Goal: Task Accomplishment & Management: Complete application form

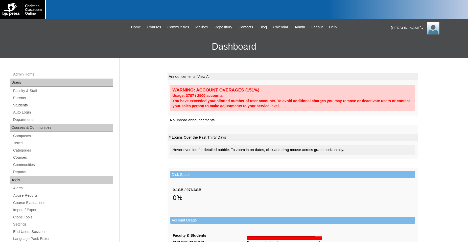
click at [21, 104] on link "Students" at bounding box center [63, 105] width 100 height 6
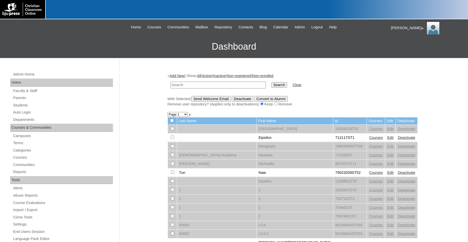
click at [192, 85] on input "text" at bounding box center [218, 84] width 95 height 7
type input "500012290"
click at [272, 82] on input "Search" at bounding box center [280, 85] width 16 height 6
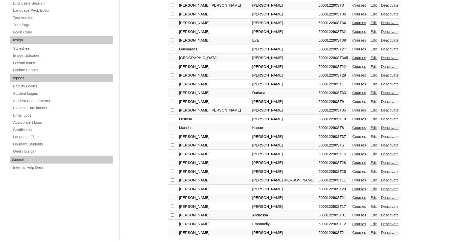
scroll to position [246, 0]
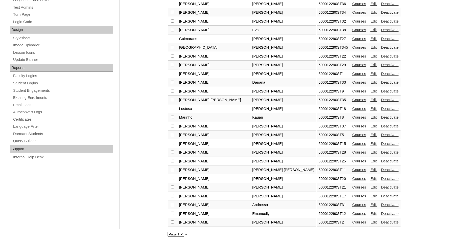
click at [168, 231] on select "Page 1" at bounding box center [176, 233] width 16 height 5
click at [183, 234] on select "Page 1" at bounding box center [176, 233] width 16 height 5
drag, startPoint x: 288, startPoint y: 27, endPoint x: 261, endPoint y: 28, distance: 26.8
click at [317, 28] on td "500012290ST38" at bounding box center [334, 30] width 34 height 9
copy td "500012290ST38"
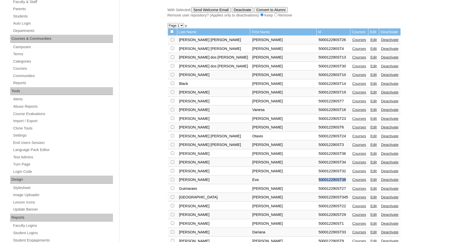
scroll to position [13, 0]
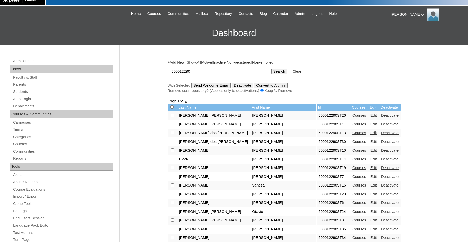
click at [182, 62] on link "Add New" at bounding box center [177, 62] width 15 height 4
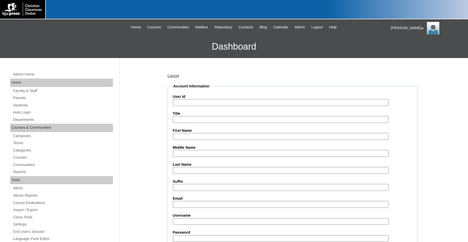
click at [236, 103] on input "User Id" at bounding box center [281, 102] width 216 height 7
paste input "500012290ST38"
type input "500012290ST39"
click at [228, 136] on input "First Name" at bounding box center [281, 136] width 216 height 7
type input "[PERSON_NAME]"
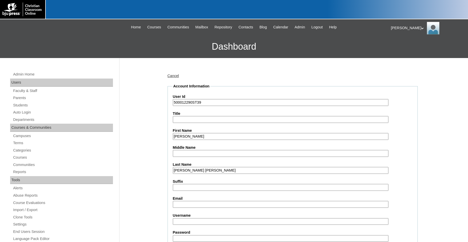
type input "Nunes Vilaca"
click at [198, 205] on input "Email" at bounding box center [281, 204] width 216 height 7
click at [377, 26] on ul "Home Courses Communities Mailbox Repository Contacts Blog Calendar Admin Logout…" at bounding box center [234, 27] width 304 height 6
click at [25, 105] on link "Students" at bounding box center [63, 105] width 100 height 6
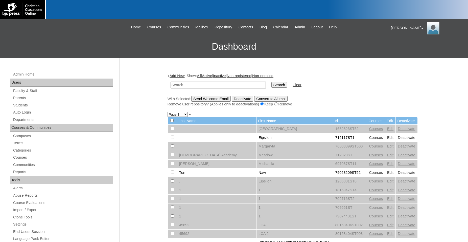
click at [204, 83] on input "text" at bounding box center [218, 84] width 95 height 7
type input "500012290"
click at [272, 82] on input "Search" at bounding box center [280, 85] width 16 height 6
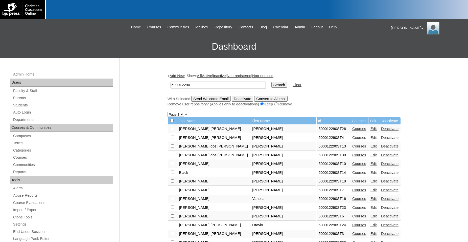
click at [353, 131] on link "Courses" at bounding box center [360, 128] width 14 height 4
click at [353, 139] on link "Courses" at bounding box center [360, 137] width 14 height 4
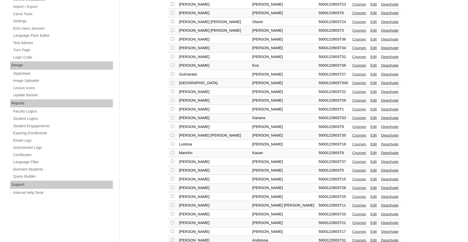
scroll to position [232, 0]
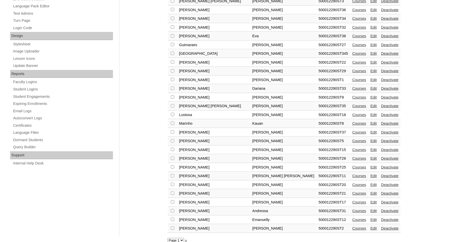
click at [353, 186] on link "Courses" at bounding box center [360, 184] width 14 height 4
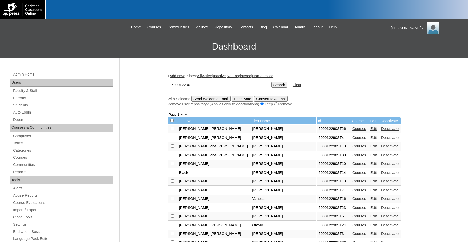
click at [353, 209] on link "Courses" at bounding box center [360, 207] width 14 height 4
click at [371, 209] on link "Edit" at bounding box center [374, 207] width 6 height 4
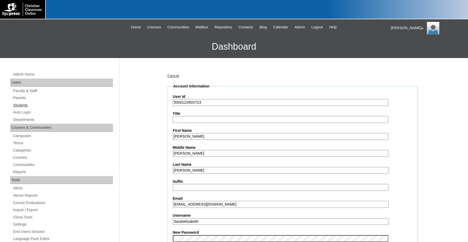
click at [25, 106] on link "Students" at bounding box center [63, 105] width 100 height 6
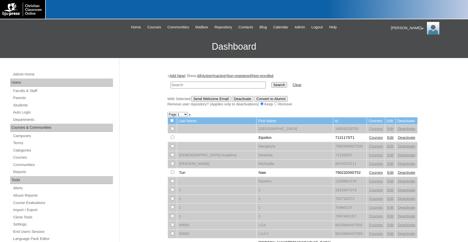
click at [221, 83] on input "text" at bounding box center [218, 84] width 95 height 7
type input "500012290"
click at [272, 82] on input "Search" at bounding box center [280, 85] width 16 height 6
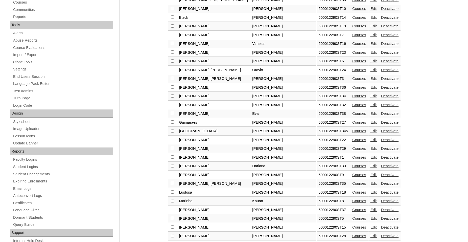
scroll to position [206, 0]
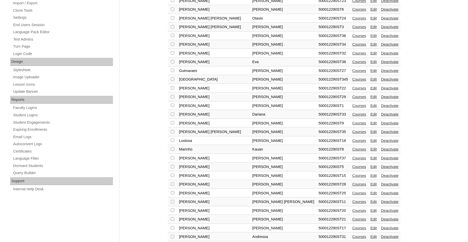
click at [409, 155] on div "+ Add New | Show: All | Active | Inactive | Non-registered | Non-enrolled 50001…" at bounding box center [291, 65] width 253 height 406
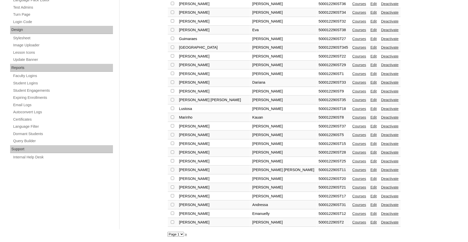
scroll to position [246, 0]
drag, startPoint x: 287, startPoint y: 151, endPoint x: 261, endPoint y: 153, distance: 25.8
click at [317, 153] on td "500012290ST28" at bounding box center [334, 152] width 34 height 9
copy td "500012290ST28"
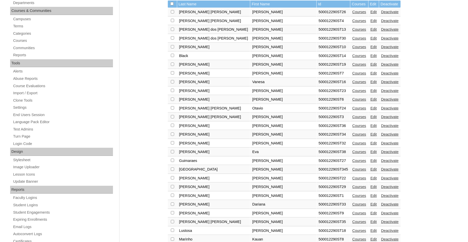
scroll to position [13, 0]
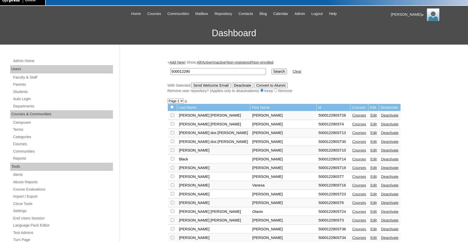
click at [181, 63] on link "Add New" at bounding box center [177, 62] width 15 height 4
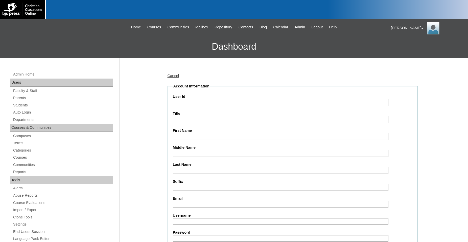
click at [220, 101] on input "User Id" at bounding box center [281, 102] width 216 height 7
paste input "500012290ST28"
type input "500012290ST29"
click at [199, 135] on input "First Name" at bounding box center [281, 136] width 216 height 7
type input "[PERSON_NAME]"
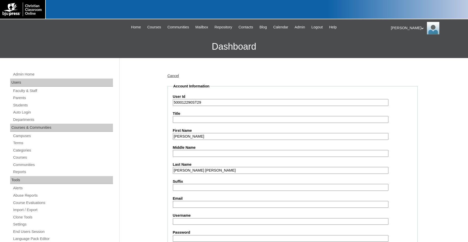
type input "[PERSON_NAME] [PERSON_NAME]"
click at [201, 205] on input "Email" at bounding box center [281, 204] width 216 height 7
type input "[EMAIL_ADDRESS][DOMAIN_NAME]"
click at [189, 220] on input "Username" at bounding box center [281, 221] width 216 height 7
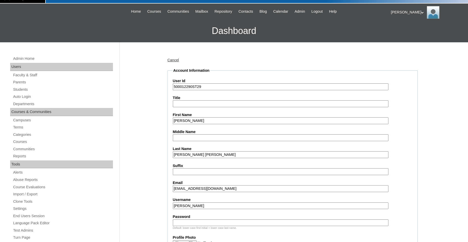
scroll to position [26, 0]
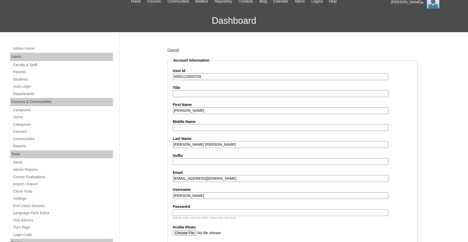
type input "[PERSON_NAME]"
click at [211, 213] on input "Password" at bounding box center [281, 212] width 216 height 7
type input "12345"
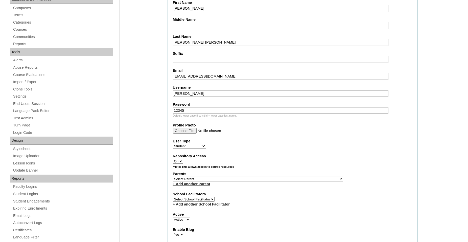
scroll to position [129, 0]
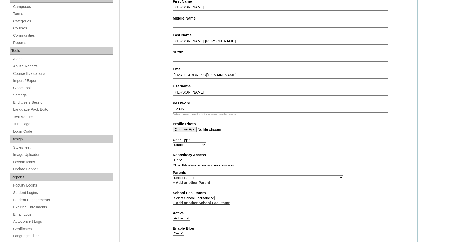
select select "35376"
click at [198, 184] on link "+ Add another Parent" at bounding box center [191, 182] width 37 height 4
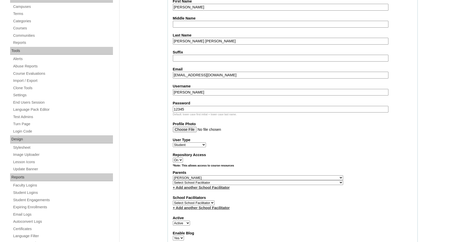
select select "35538"
click at [219, 189] on link "+ Add another School Facilitator" at bounding box center [201, 187] width 57 height 4
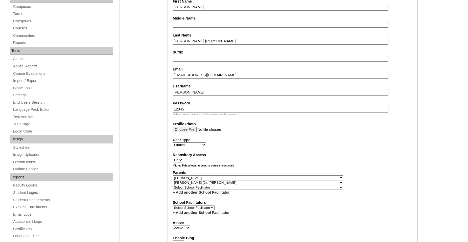
select select "35567"
click at [217, 194] on link "+ Add another School Facilitator" at bounding box center [201, 192] width 57 height 4
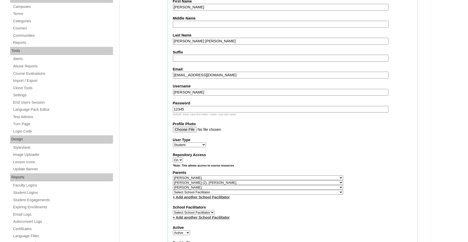
select select "35568"
click at [217, 199] on link "+ Add another School Facilitator" at bounding box center [201, 197] width 57 height 4
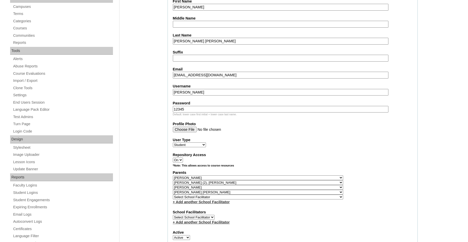
select select "35566"
click at [200, 204] on link "+ Add another School Facilitator" at bounding box center [201, 202] width 57 height 4
select select "36057"
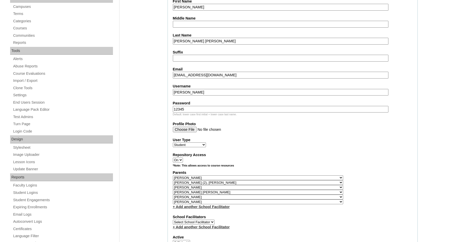
click at [212, 208] on link "+ Add another School Facilitator" at bounding box center [201, 206] width 57 height 4
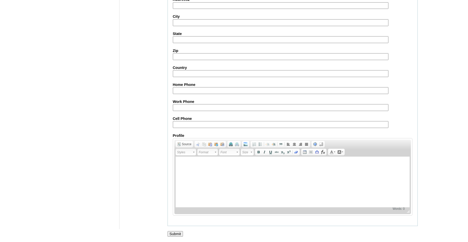
scroll to position [570, 0]
click at [177, 233] on input "Submit" at bounding box center [176, 234] width 16 height 6
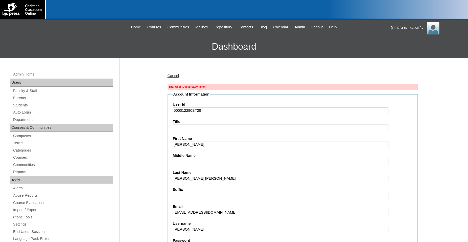
click at [205, 109] on input "500012290ST29" at bounding box center [281, 110] width 216 height 7
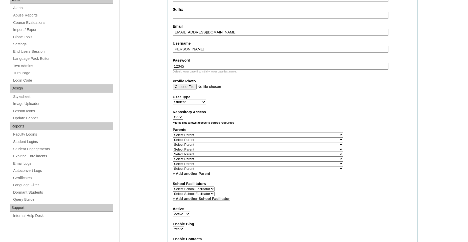
scroll to position [181, 0]
type input "500012290ST30"
select select "35376"
select select "35538"
select select "35568"
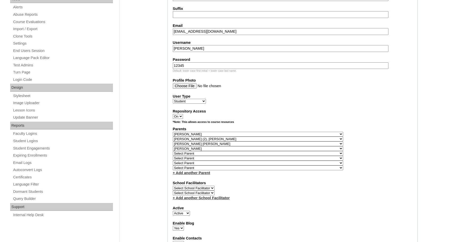
click at [233, 151] on select "Select Parent , Fautanu, Ma 1, 1 23-24 accountMorgan, Jason 6th Street Mennonit…" at bounding box center [258, 148] width 170 height 5
select select "36057"
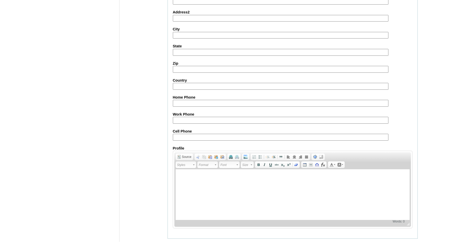
scroll to position [589, 0]
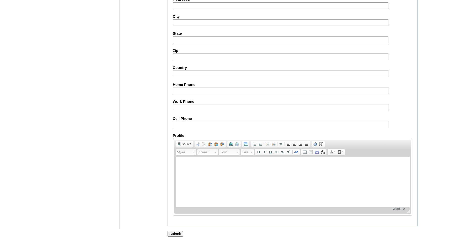
click at [178, 232] on input "Submit" at bounding box center [176, 234] width 16 height 6
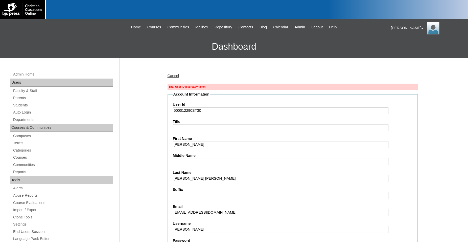
click at [213, 111] on input "500012290ST30" at bounding box center [281, 110] width 216 height 7
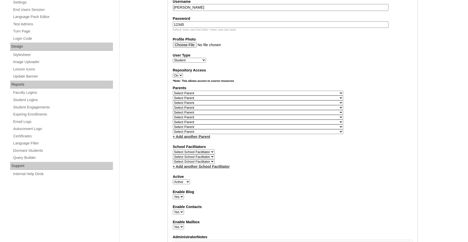
scroll to position [238, 0]
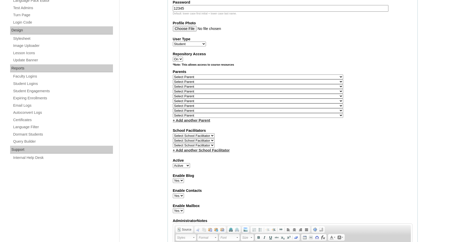
type input "500012290ST33"
select select "35376"
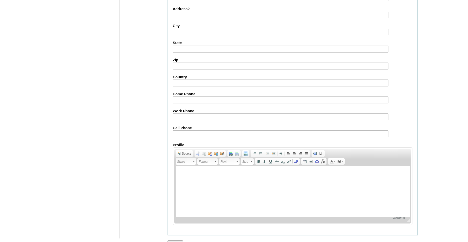
scroll to position [600, 0]
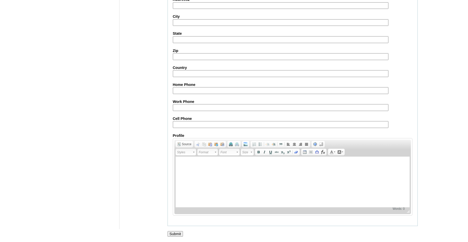
click at [177, 232] on input "Submit" at bounding box center [176, 234] width 16 height 6
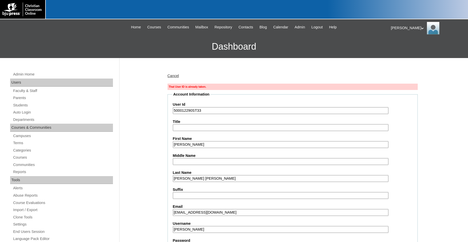
click at [204, 111] on input "500012290ST33" at bounding box center [281, 110] width 216 height 7
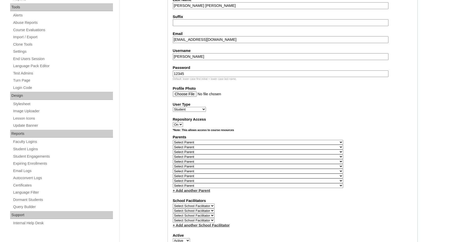
scroll to position [175, 0]
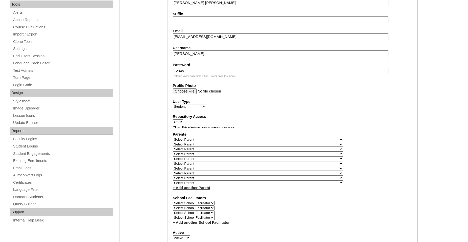
type input "500012290ST2533"
select select "35376"
select select "35538"
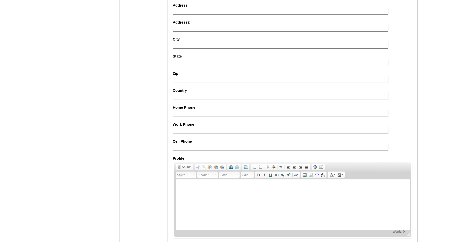
scroll to position [612, 0]
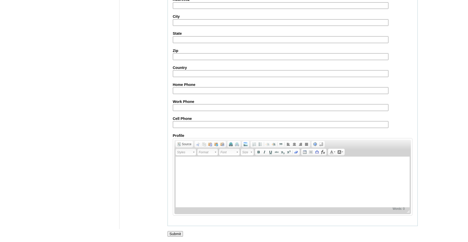
click at [177, 233] on input "Submit" at bounding box center [176, 234] width 16 height 6
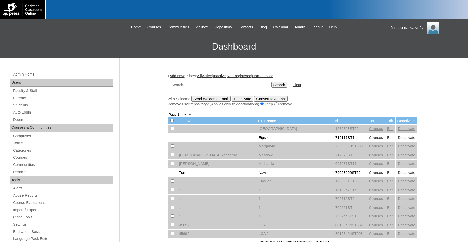
click at [226, 84] on input "text" at bounding box center [218, 84] width 95 height 7
type input "500012290"
click at [272, 82] on input "Search" at bounding box center [280, 85] width 16 height 6
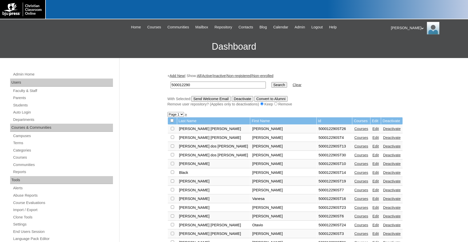
click at [373, 209] on link "Edit" at bounding box center [376, 207] width 6 height 4
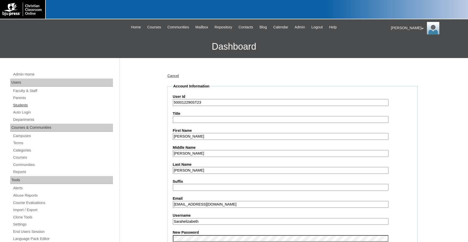
click at [23, 107] on link "Students" at bounding box center [63, 105] width 100 height 6
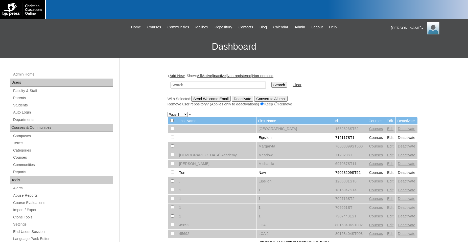
click at [199, 84] on input "text" at bounding box center [218, 84] width 95 height 7
type input "500012290"
click at [272, 82] on input "Search" at bounding box center [280, 85] width 16 height 6
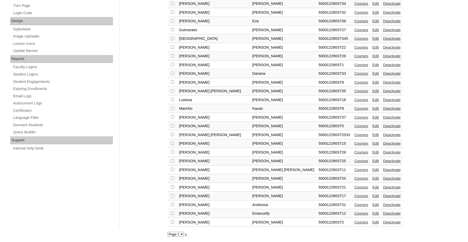
scroll to position [254, 0]
click at [373, 133] on link "Edit" at bounding box center [376, 135] width 6 height 4
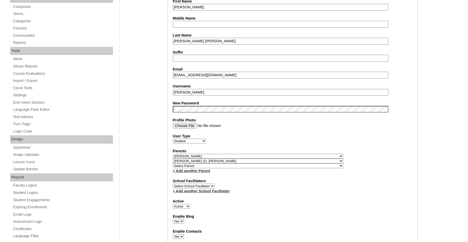
select select "35567"
click at [201, 172] on link "+ Add another Parent" at bounding box center [191, 170] width 37 height 4
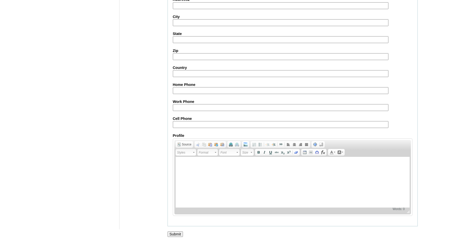
scroll to position [544, 0]
click at [171, 233] on input "Submit" at bounding box center [176, 234] width 16 height 6
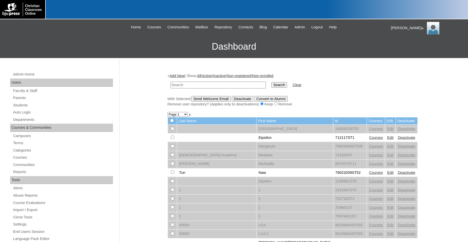
click at [224, 83] on input "text" at bounding box center [218, 84] width 95 height 7
type input "500012290"
click at [272, 82] on input "Search" at bounding box center [280, 85] width 16 height 6
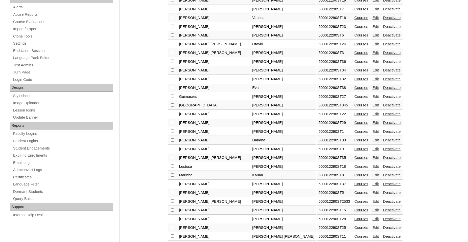
scroll to position [206, 0]
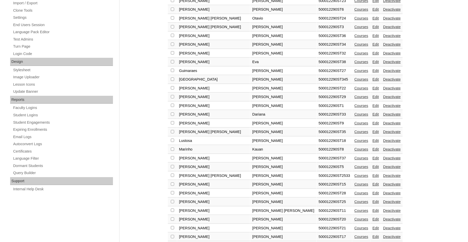
click at [373, 177] on link "Edit" at bounding box center [376, 175] width 6 height 4
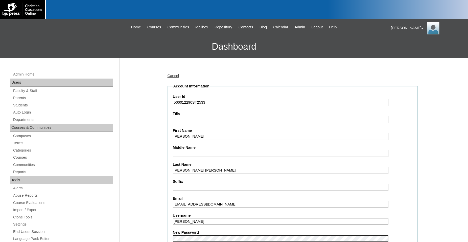
drag, startPoint x: 208, startPoint y: 103, endPoint x: 162, endPoint y: 103, distance: 45.5
click at [173, 103] on input "500012290ST2533" at bounding box center [281, 102] width 216 height 7
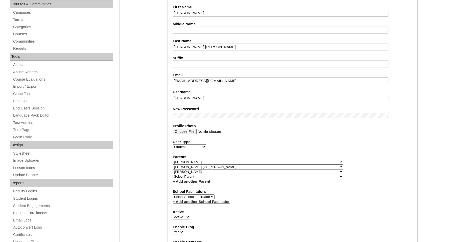
scroll to position [129, 0]
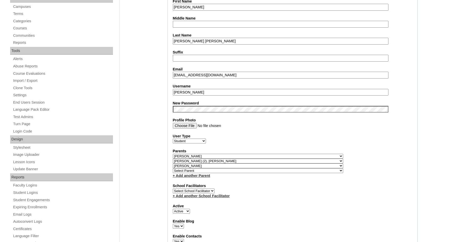
select select "35568"
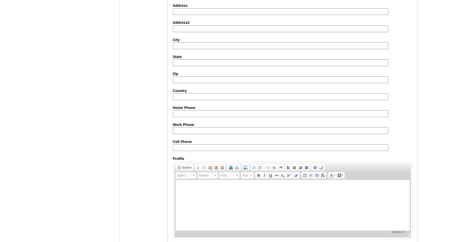
scroll to position [549, 0]
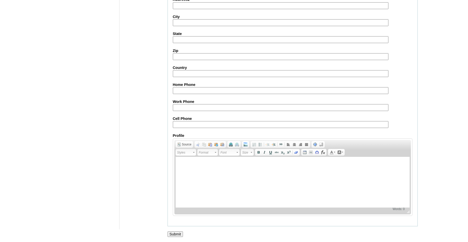
drag, startPoint x: 471, startPoint y: 66, endPoint x: 125, endPoint y: 50, distance: 346.6
click at [177, 232] on input "Submit" at bounding box center [176, 234] width 16 height 6
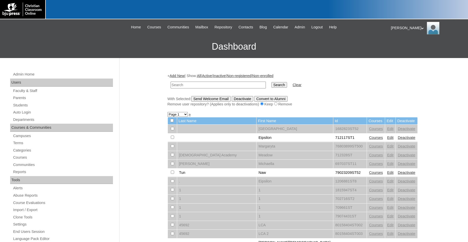
click at [215, 86] on input "text" at bounding box center [218, 84] width 95 height 7
type input "500012290ST2533"
click at [272, 82] on input "Search" at bounding box center [280, 85] width 16 height 6
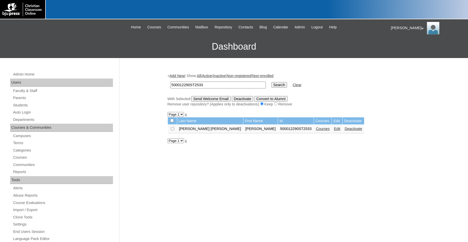
click at [334, 131] on link "Edit" at bounding box center [337, 128] width 6 height 4
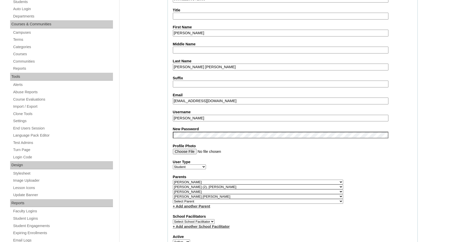
select select "35566"
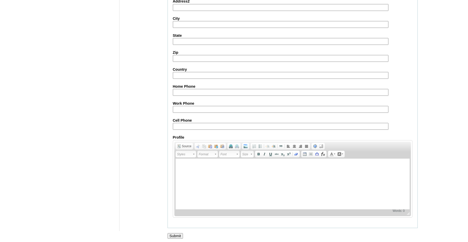
scroll to position [555, 0]
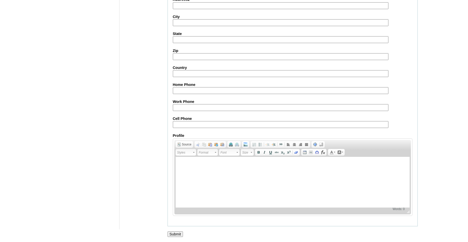
click at [176, 234] on input "Submit" at bounding box center [176, 234] width 16 height 6
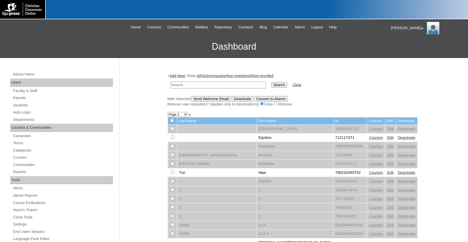
click at [222, 85] on input "text" at bounding box center [218, 84] width 95 height 7
type input "500012290ST2533"
click at [272, 82] on input "Search" at bounding box center [280, 85] width 16 height 6
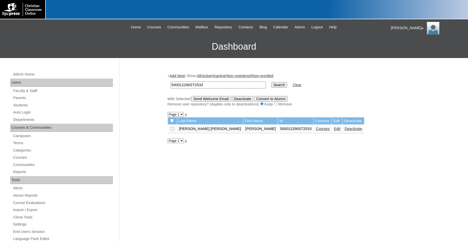
click at [334, 131] on link "Edit" at bounding box center [337, 128] width 6 height 4
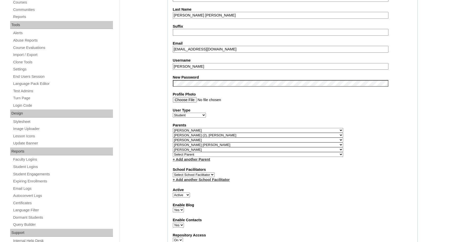
select select "36057"
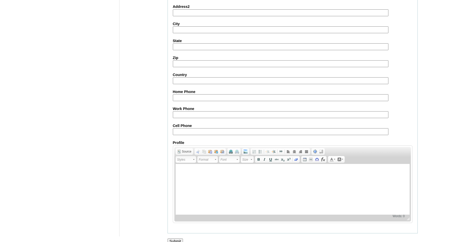
scroll to position [560, 0]
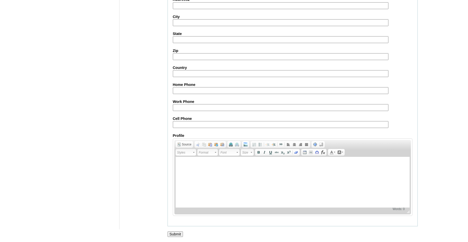
click at [178, 233] on input "Submit" at bounding box center [176, 234] width 16 height 6
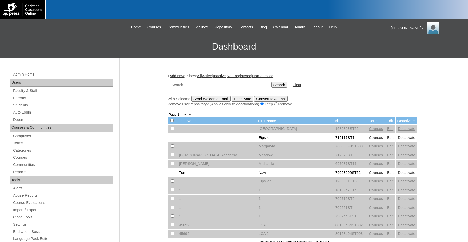
click at [207, 85] on input "text" at bounding box center [218, 84] width 95 height 7
type input "500012290ST2533"
click at [272, 82] on input "Search" at bounding box center [280, 85] width 16 height 6
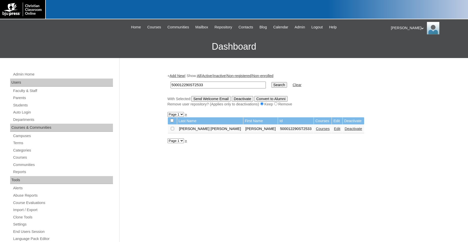
click at [316, 131] on link "Courses" at bounding box center [323, 128] width 14 height 4
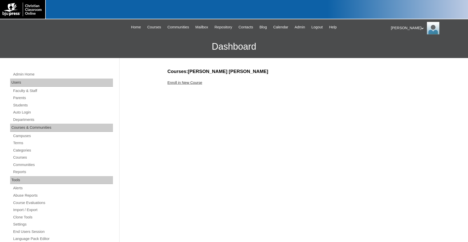
click at [191, 83] on link "Enroll in New Course" at bounding box center [185, 82] width 35 height 4
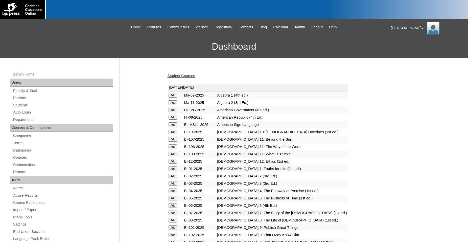
click at [172, 97] on input "Add" at bounding box center [173, 95] width 9 height 5
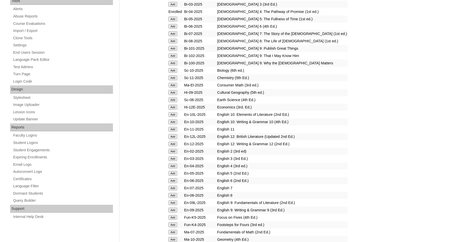
scroll to position [206, 0]
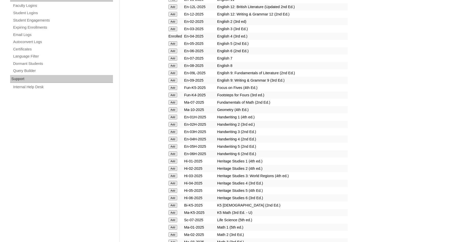
scroll to position [310, 0]
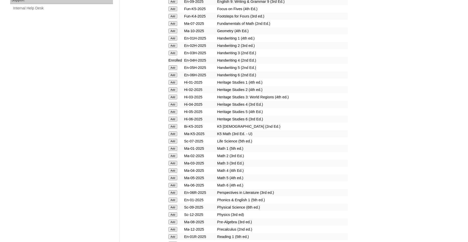
scroll to position [413, 0]
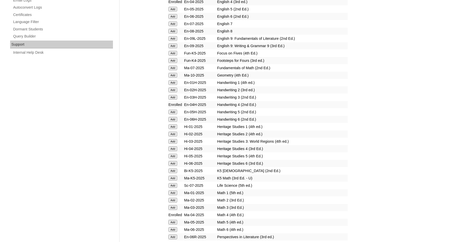
scroll to position [361, 0]
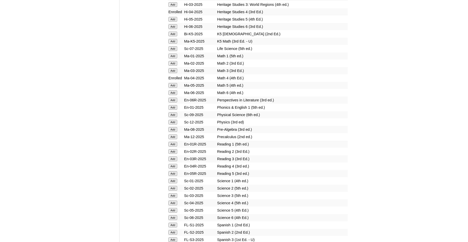
scroll to position [490, 0]
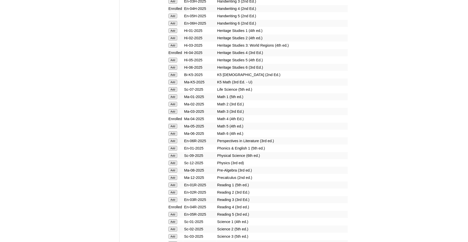
scroll to position [542, 0]
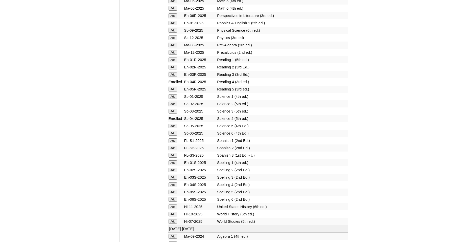
scroll to position [593, 0]
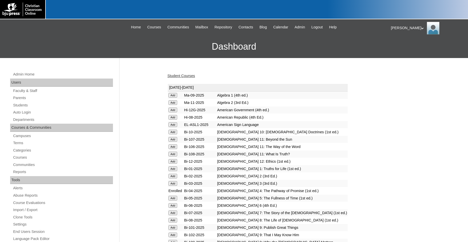
click at [185, 75] on link "Student Courses" at bounding box center [182, 76] width 28 height 4
click at [21, 106] on link "Students" at bounding box center [63, 105] width 100 height 6
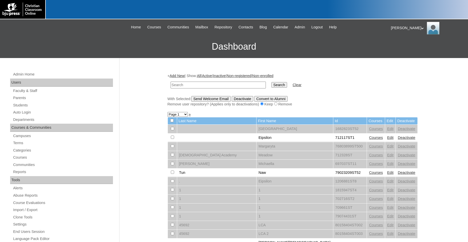
click at [193, 86] on input "text" at bounding box center [218, 84] width 95 height 7
type input "500012290ST2533"
click at [272, 82] on input "Search" at bounding box center [280, 85] width 16 height 6
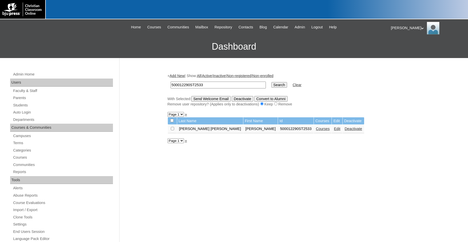
click at [334, 131] on link "Edit" at bounding box center [337, 128] width 6 height 4
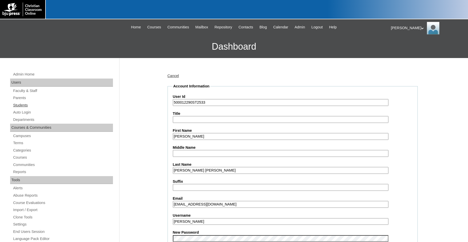
click at [23, 106] on link "Students" at bounding box center [63, 105] width 100 height 6
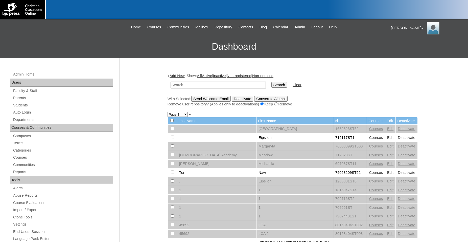
click at [224, 85] on input "text" at bounding box center [218, 84] width 95 height 7
type input "500012290"
click at [272, 82] on input "Search" at bounding box center [280, 85] width 16 height 6
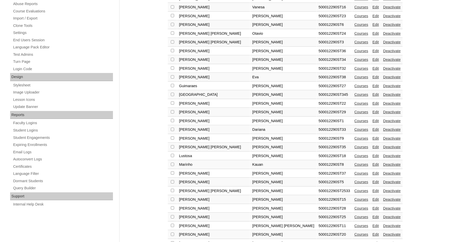
scroll to position [155, 0]
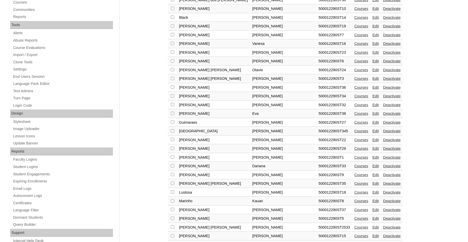
click at [373, 107] on link "Edit" at bounding box center [376, 105] width 6 height 4
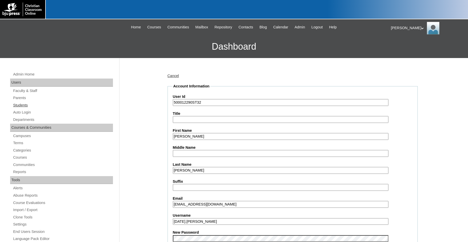
click at [25, 105] on link "Students" at bounding box center [63, 105] width 100 height 6
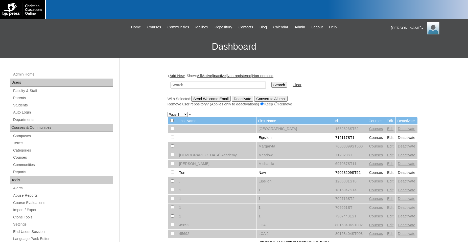
click at [221, 85] on input "text" at bounding box center [218, 84] width 95 height 7
click at [272, 82] on input "Search" at bounding box center [280, 85] width 16 height 6
type input "500012290ST2533"
click at [272, 82] on input "Search" at bounding box center [280, 85] width 16 height 6
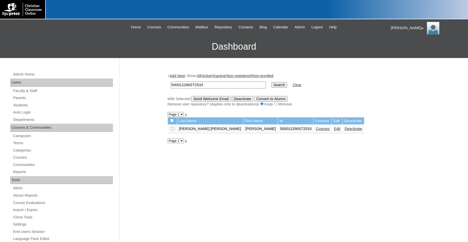
click at [334, 131] on link "Edit" at bounding box center [337, 128] width 6 height 4
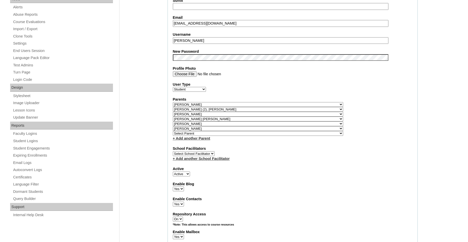
select select "36058"
select select "36105"
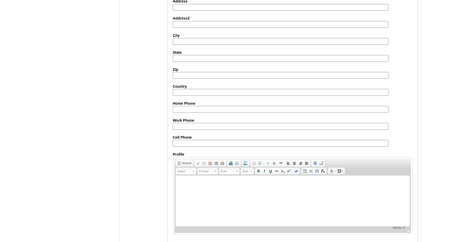
scroll to position [566, 0]
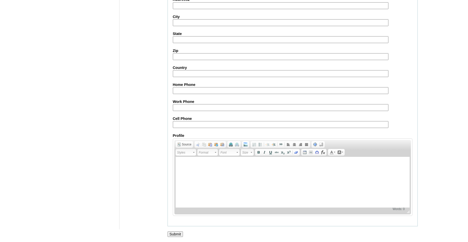
click at [179, 233] on input "Submit" at bounding box center [176, 234] width 16 height 6
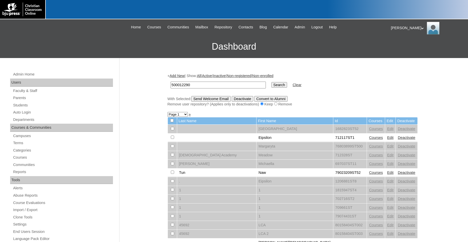
type input "500012290"
click at [272, 82] on input "Search" at bounding box center [280, 85] width 16 height 6
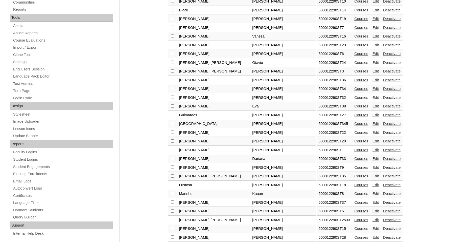
scroll to position [177, 0]
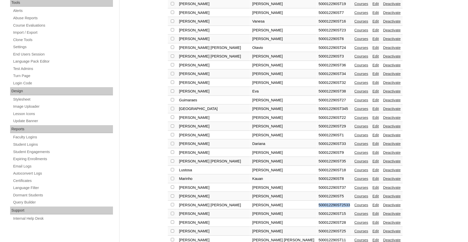
drag, startPoint x: 261, startPoint y: 211, endPoint x: 291, endPoint y: 211, distance: 30.4
click at [317, 209] on td "500012290ST2533" at bounding box center [335, 205] width 36 height 9
copy td "500012290ST2533"
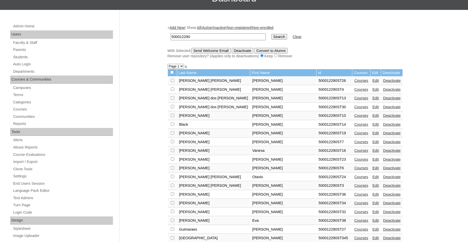
scroll to position [0, 0]
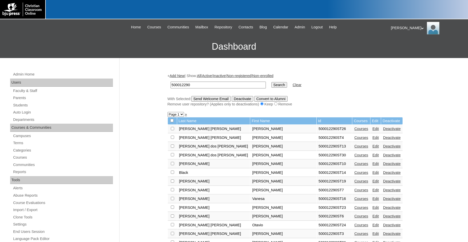
click at [180, 75] on link "Add New" at bounding box center [177, 76] width 15 height 4
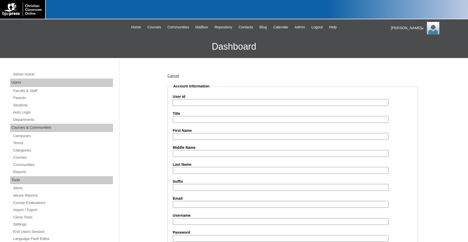
click at [215, 103] on input "User Id" at bounding box center [281, 102] width 216 height 7
paste input "500012290ST2533"
type input "500012290ST2534"
click at [212, 136] on input "First Name" at bounding box center [281, 136] width 216 height 7
type input "[PERSON_NAME]"
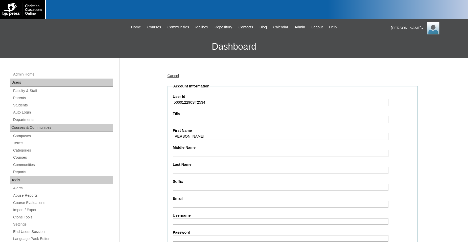
click at [204, 169] on input "Last Name" at bounding box center [281, 170] width 216 height 7
type input "Bahiana dos Santos"
click at [199, 204] on input "Email" at bounding box center [281, 204] width 216 height 7
click at [190, 202] on input "Email" at bounding box center [281, 204] width 216 height 7
type input "hildahjb@hotmail.com"
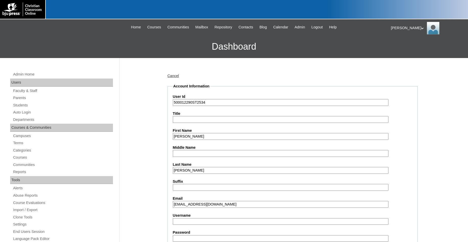
click at [186, 222] on input "Username" at bounding box center [281, 221] width 216 height 7
type input "benjoaquim"
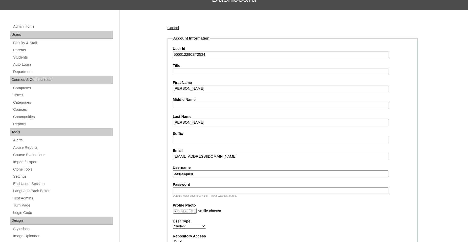
scroll to position [52, 0]
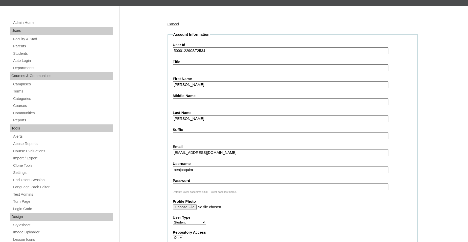
click at [230, 187] on input "Password" at bounding box center [281, 186] width 216 height 7
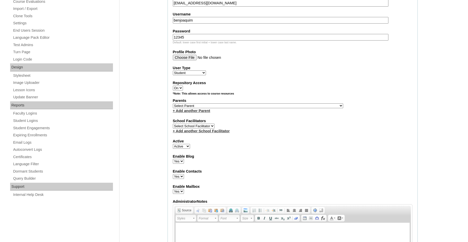
scroll to position [213, 0]
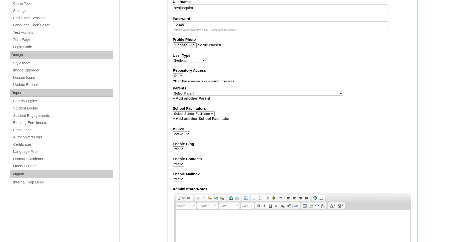
type input "12345"
select select "36057"
click at [284, 96] on select "Select Parent , Fautanu, Ma 1, 1 23-24 accountMorgan, Jason 6th Street Mennonit…" at bounding box center [258, 93] width 170 height 5
click at [204, 100] on link "+ Add another Parent" at bounding box center [191, 98] width 37 height 4
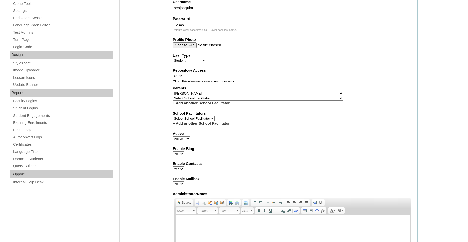
select select "35538"
click at [225, 105] on link "+ Add another School Facilitator" at bounding box center [201, 103] width 57 height 4
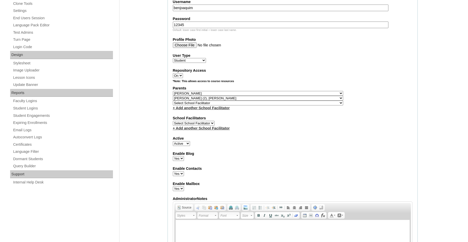
select select "36058"
click at [227, 110] on link "+ Add another School Facilitator" at bounding box center [201, 108] width 57 height 4
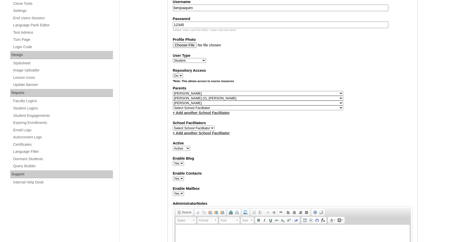
select select "35568"
click at [225, 115] on link "+ Add another School Facilitator" at bounding box center [201, 113] width 57 height 4
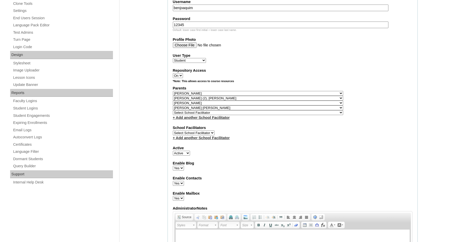
select select "35566"
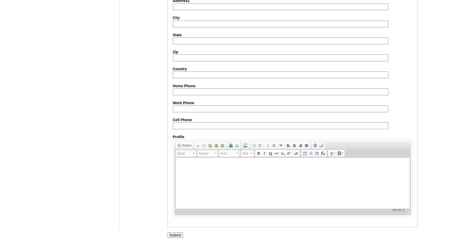
scroll to position [558, 0]
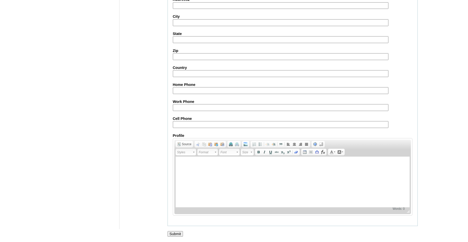
click at [176, 231] on input "Submit" at bounding box center [176, 234] width 16 height 6
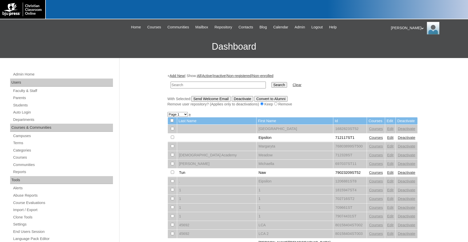
click at [228, 84] on input "text" at bounding box center [218, 84] width 95 height 7
type input "500012290"
click at [272, 82] on input "Search" at bounding box center [280, 85] width 16 height 6
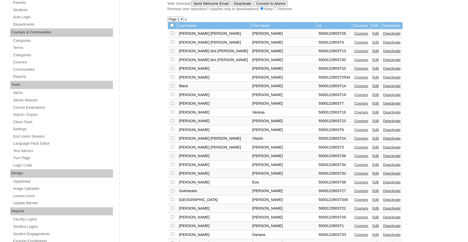
scroll to position [103, 0]
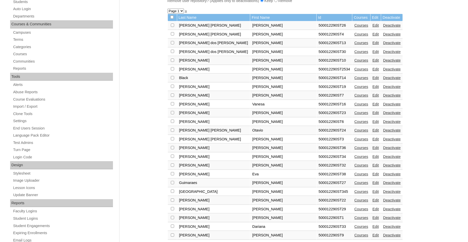
click at [373, 167] on link "Edit" at bounding box center [376, 165] width 6 height 4
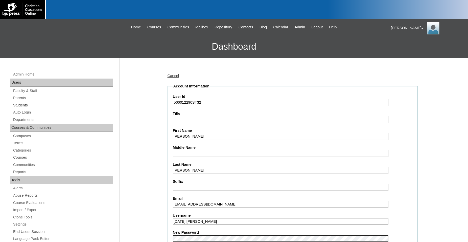
click at [19, 106] on link "Students" at bounding box center [63, 105] width 100 height 6
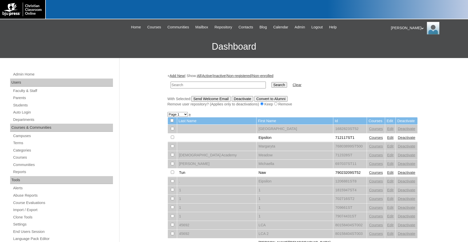
click at [189, 83] on input "text" at bounding box center [218, 84] width 95 height 7
type input "500012290"
click at [272, 82] on input "Search" at bounding box center [280, 85] width 16 height 6
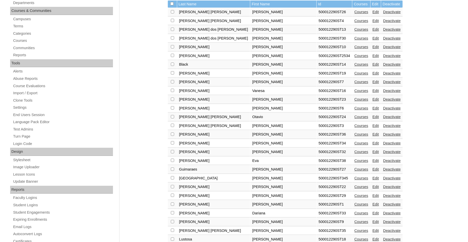
scroll to position [109, 0]
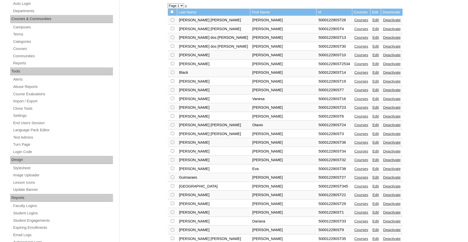
click at [373, 66] on link "Edit" at bounding box center [376, 64] width 6 height 4
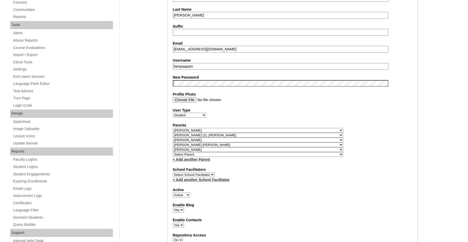
select select "35567"
click option "Moreno, Marisol" at bounding box center [0, 0] width 0 height 0
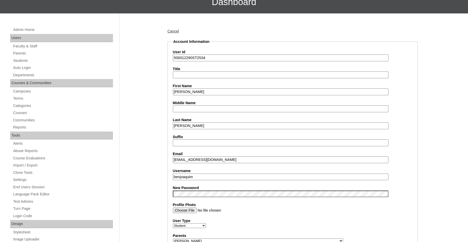
scroll to position [40, 0]
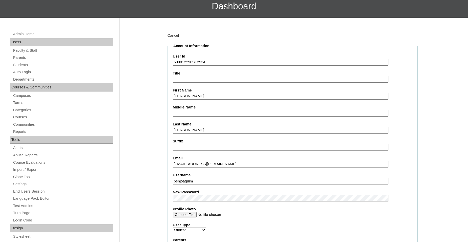
drag, startPoint x: 205, startPoint y: 62, endPoint x: 165, endPoint y: 65, distance: 39.6
click at [173, 65] on input "500012290ST2534" at bounding box center [281, 62] width 216 height 7
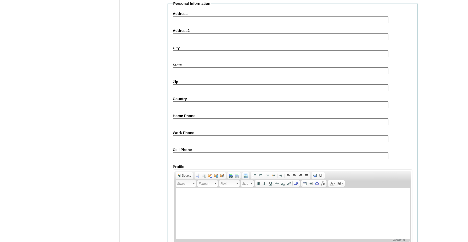
scroll to position [560, 0]
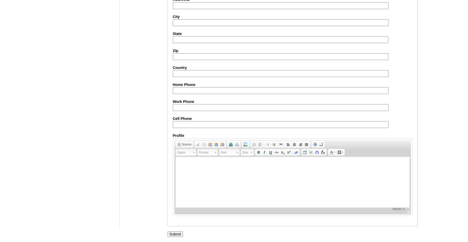
click at [175, 233] on input "Submit" at bounding box center [176, 234] width 16 height 6
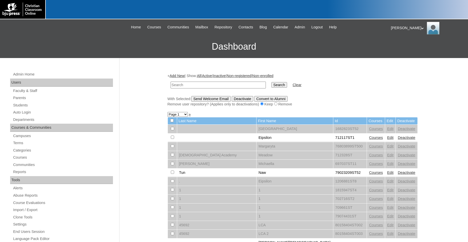
click at [216, 85] on input "text" at bounding box center [218, 84] width 95 height 7
type input "500012290ST2534"
click at [272, 82] on input "Search" at bounding box center [280, 85] width 16 height 6
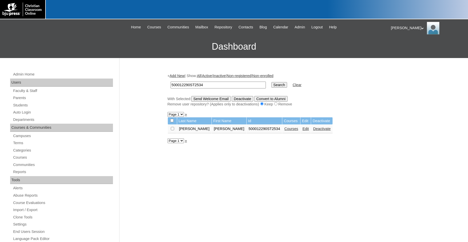
click at [303, 129] on link "Edit" at bounding box center [306, 128] width 6 height 4
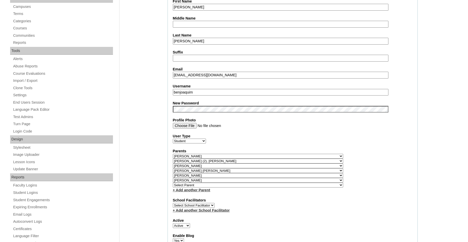
select select "36105"
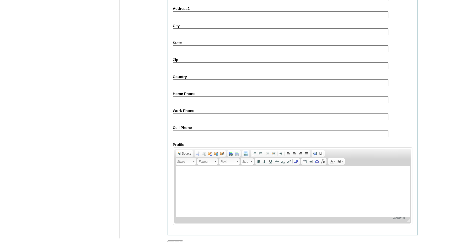
scroll to position [566, 0]
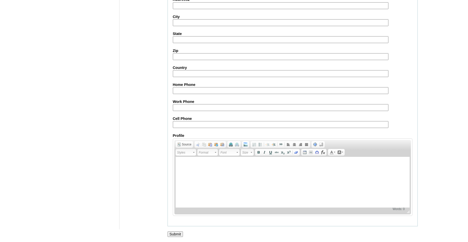
click at [177, 233] on input "Submit" at bounding box center [176, 234] width 16 height 6
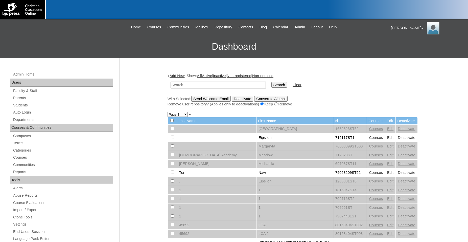
click at [223, 84] on input "text" at bounding box center [218, 84] width 95 height 7
type input "500012290ST2534"
click at [272, 82] on input "Search" at bounding box center [280, 85] width 16 height 6
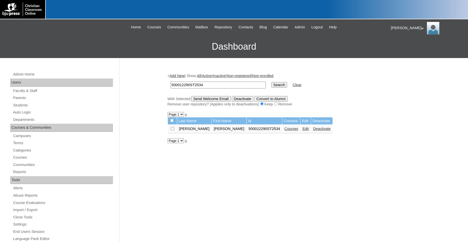
click at [289, 130] on link "Courses" at bounding box center [292, 128] width 14 height 4
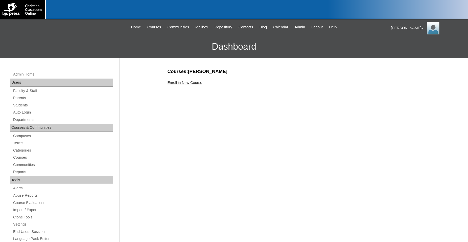
click at [187, 84] on link "Enroll in New Course" at bounding box center [185, 82] width 35 height 4
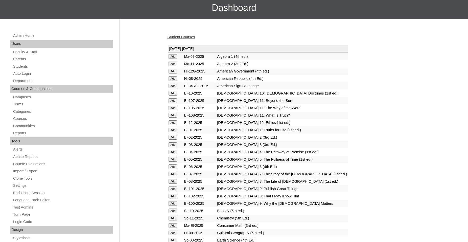
scroll to position [52, 0]
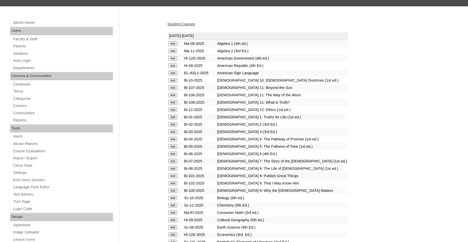
click at [171, 46] on input "Add" at bounding box center [173, 43] width 9 height 5
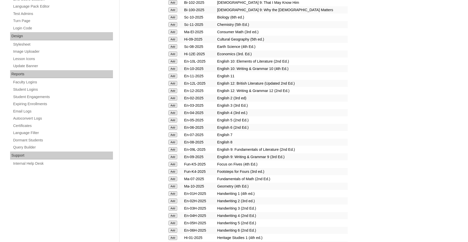
scroll to position [232, 0]
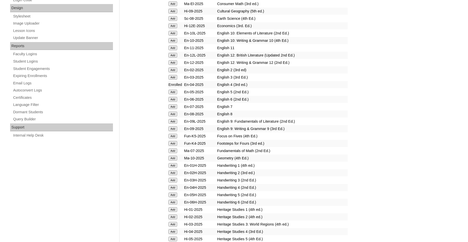
scroll to position [284, 0]
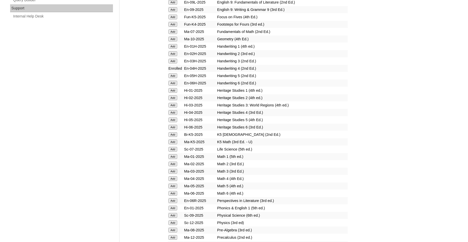
scroll to position [387, 0]
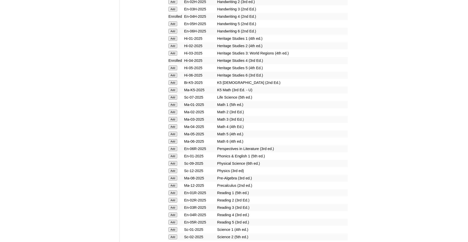
scroll to position [439, 0]
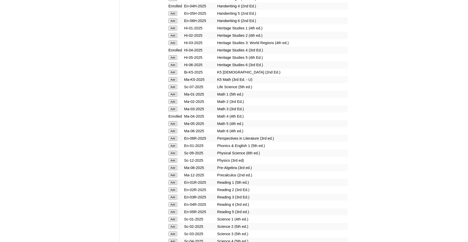
scroll to position [464, 0]
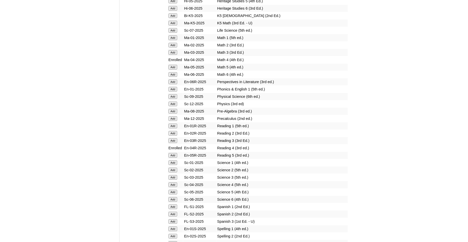
scroll to position [516, 0]
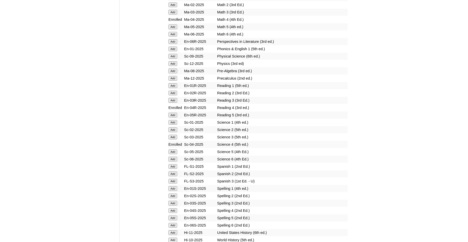
scroll to position [568, 0]
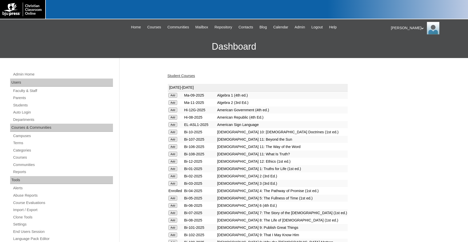
click at [188, 75] on link "Student Courses" at bounding box center [182, 76] width 28 height 4
